Goal: Information Seeking & Learning: Learn about a topic

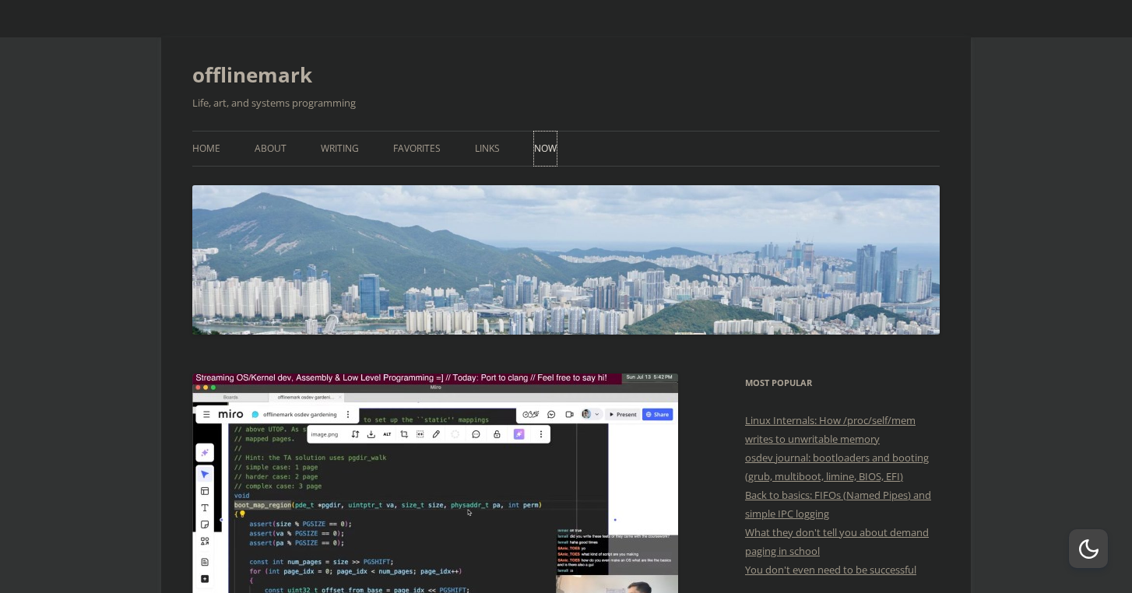
click at [542, 158] on link "Now" at bounding box center [545, 149] width 23 height 34
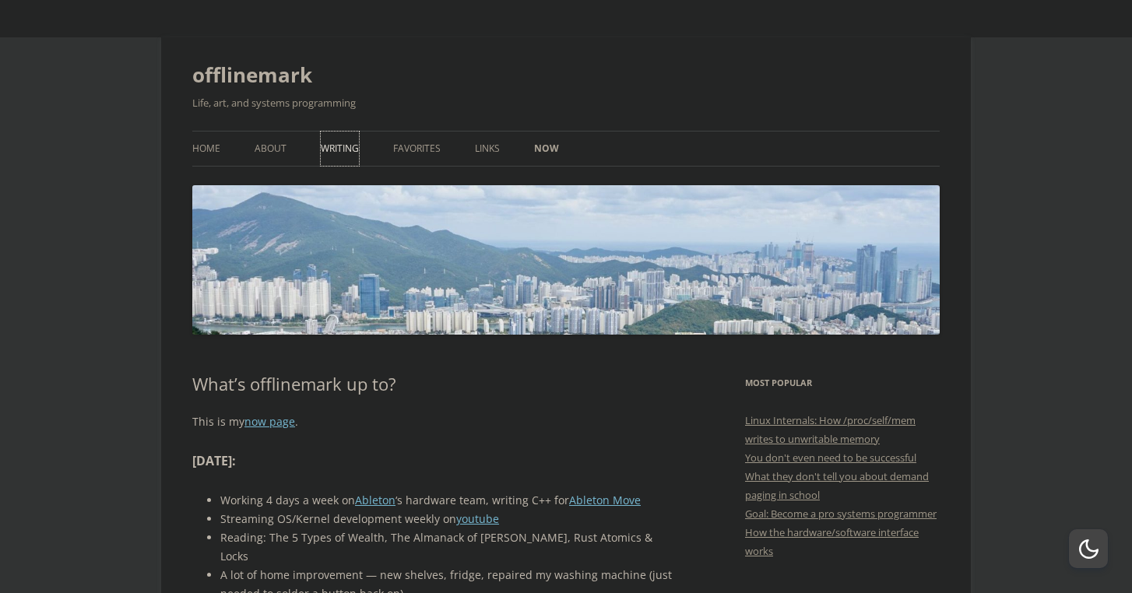
click at [346, 149] on link "Writing" at bounding box center [340, 149] width 38 height 34
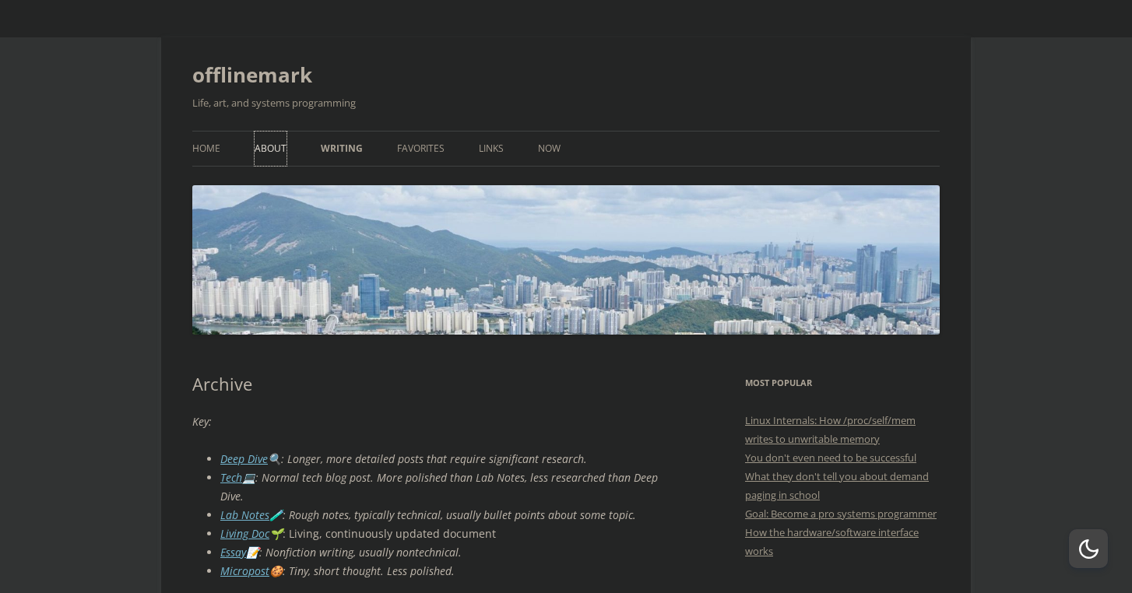
click at [256, 148] on link "About" at bounding box center [271, 149] width 32 height 34
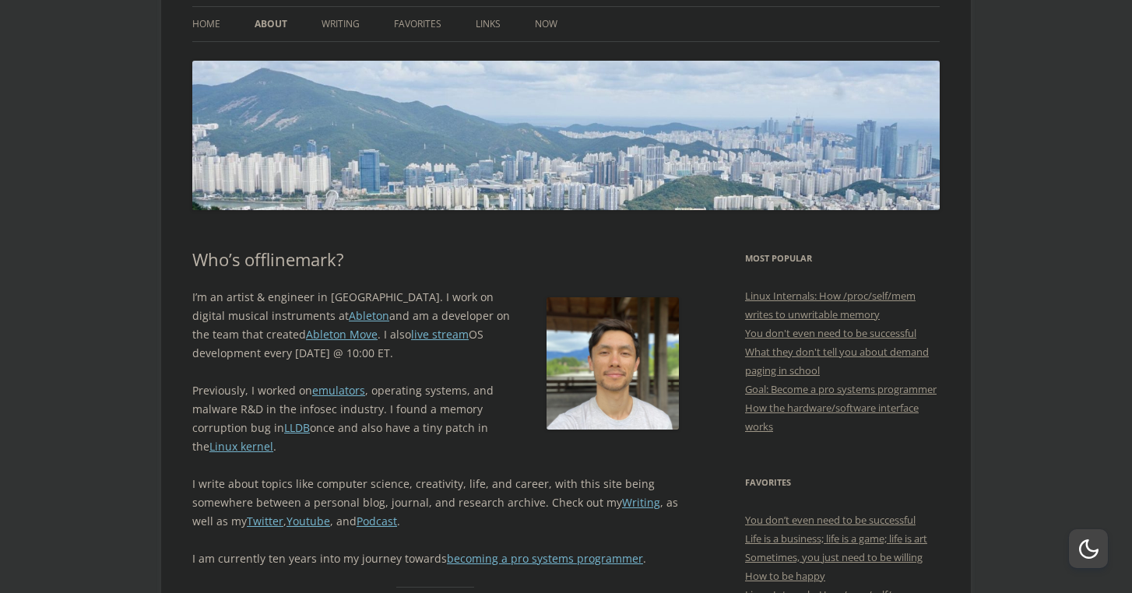
scroll to position [180, 0]
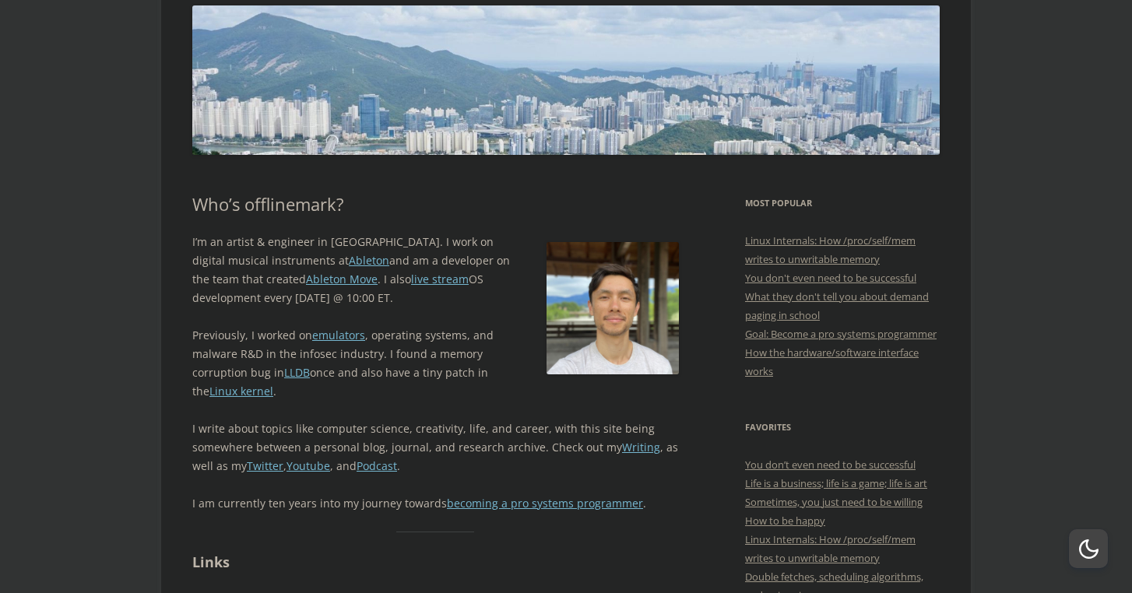
click at [251, 328] on p "Previously, I worked on emulators , operating systems, and malware R&D in the i…" at bounding box center [435, 363] width 486 height 75
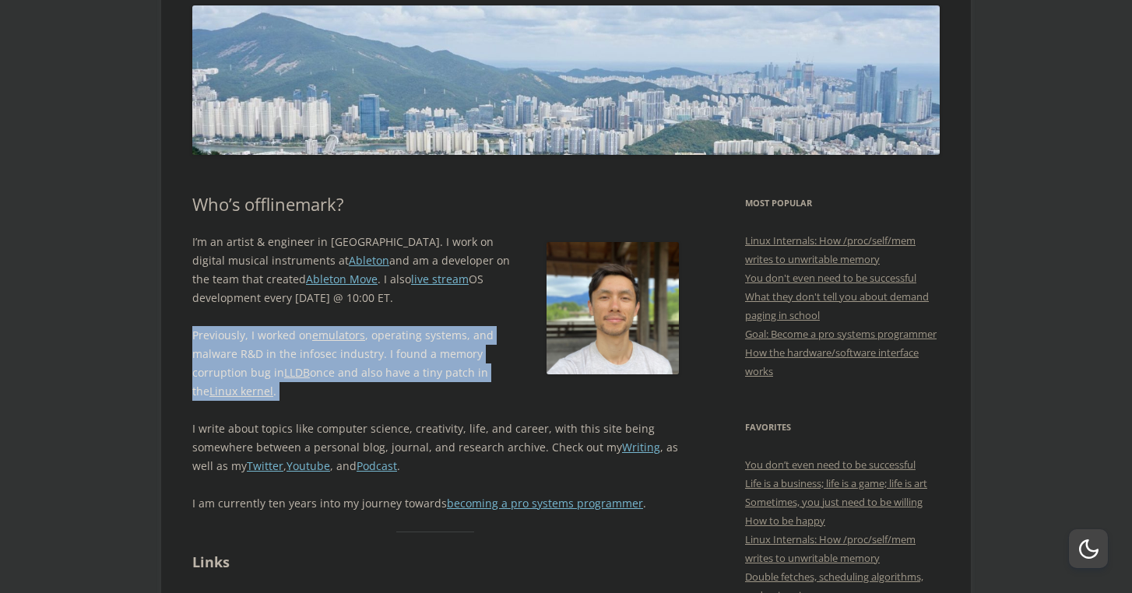
click at [251, 328] on p "Previously, I worked on emulators , operating systems, and malware R&D in the i…" at bounding box center [435, 363] width 486 height 75
click at [241, 306] on div at bounding box center [241, 306] width 0 height 0
click at [255, 348] on p "Previously, I worked on emulators , operating systems, and malware R&D in the i…" at bounding box center [435, 363] width 486 height 75
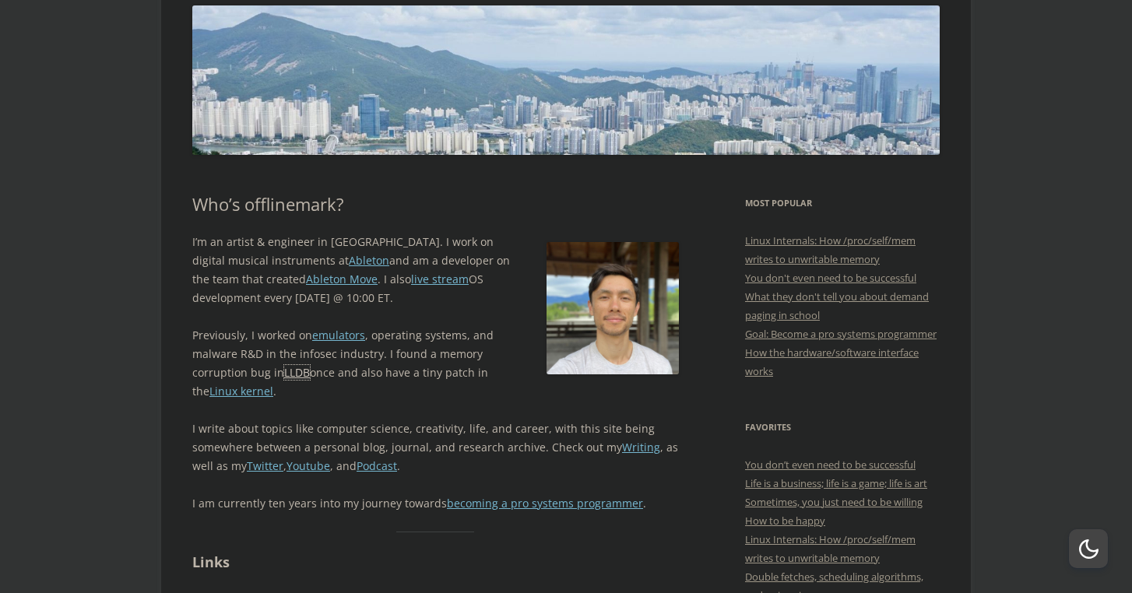
click at [294, 376] on link "LLDB" at bounding box center [297, 372] width 26 height 15
